Goal: Task Accomplishment & Management: Use online tool/utility

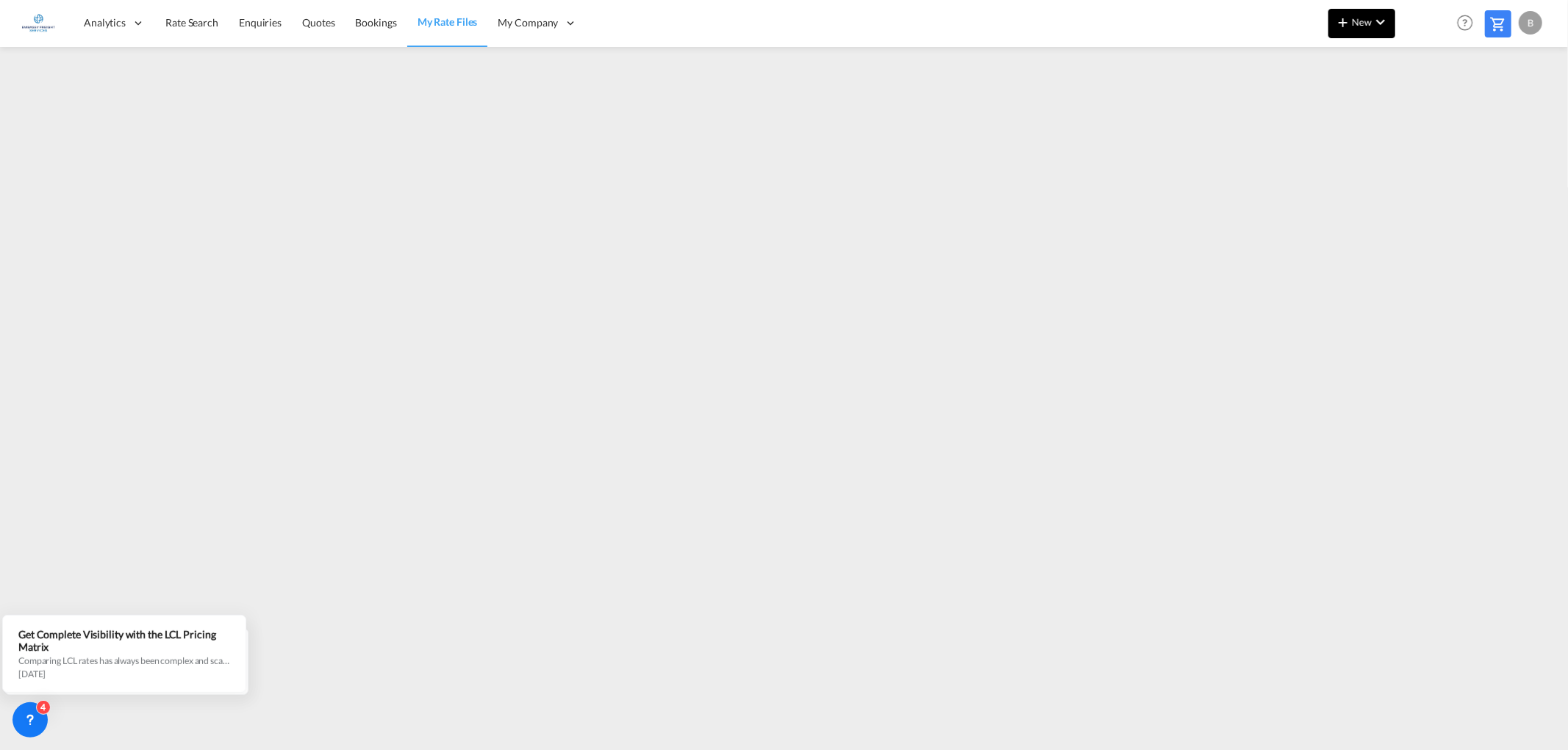
click at [1385, 15] on md-icon "icon-chevron-down" at bounding box center [1380, 22] width 18 height 18
click at [1323, 55] on span "Rates" at bounding box center [1324, 62] width 18 height 29
click at [1472, 108] on div "Ratesheet" at bounding box center [1452, 110] width 91 height 36
click at [1387, 20] on md-icon "icon-chevron-down" at bounding box center [1380, 22] width 18 height 18
click at [1430, 106] on span "Ratesheet" at bounding box center [1422, 110] width 16 height 29
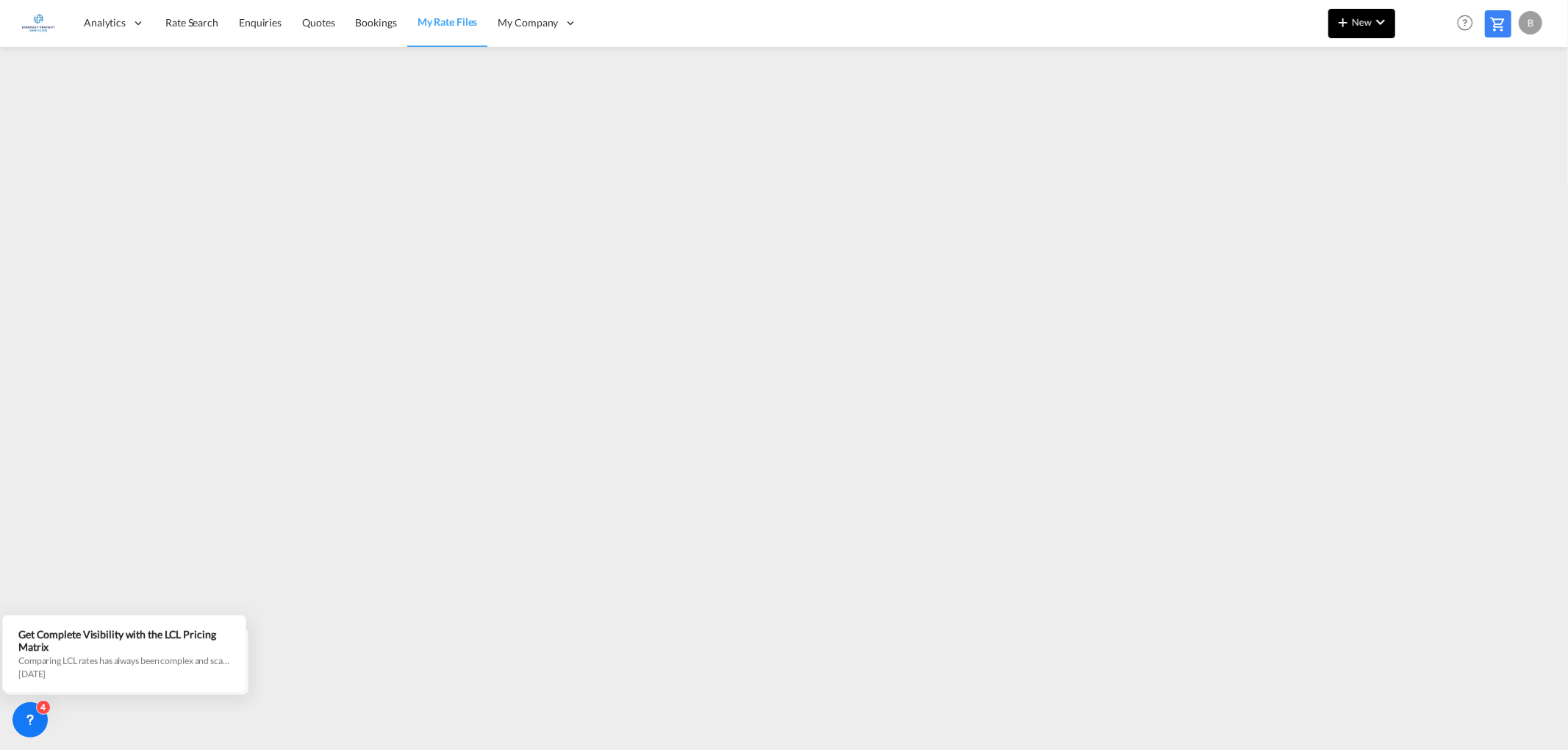
click at [1384, 24] on md-icon "icon-chevron-down" at bounding box center [1380, 22] width 18 height 18
click at [1430, 112] on span "Ratesheet" at bounding box center [1422, 110] width 16 height 29
click at [1372, 19] on md-icon "icon-chevron-down" at bounding box center [1380, 22] width 18 height 18
click at [1417, 108] on span "Ratesheet" at bounding box center [1422, 110] width 16 height 29
